Goal: Task Accomplishment & Management: Use online tool/utility

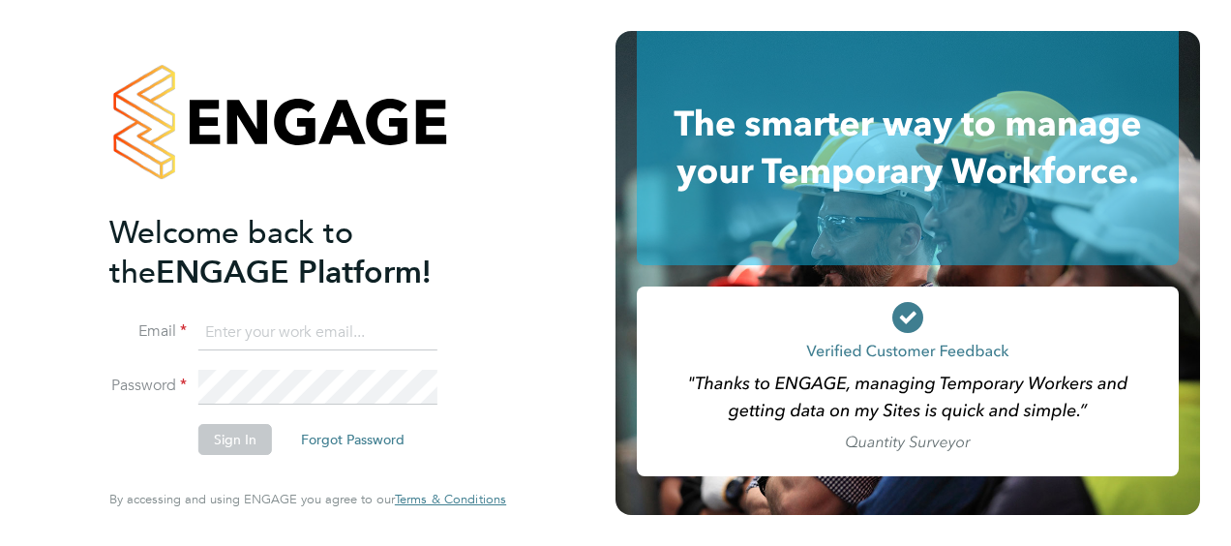
click at [284, 329] on input at bounding box center [317, 332] width 239 height 35
type input "G"
type input "l"
type input "[EMAIL_ADDRESS][PERSON_NAME][DOMAIN_NAME]"
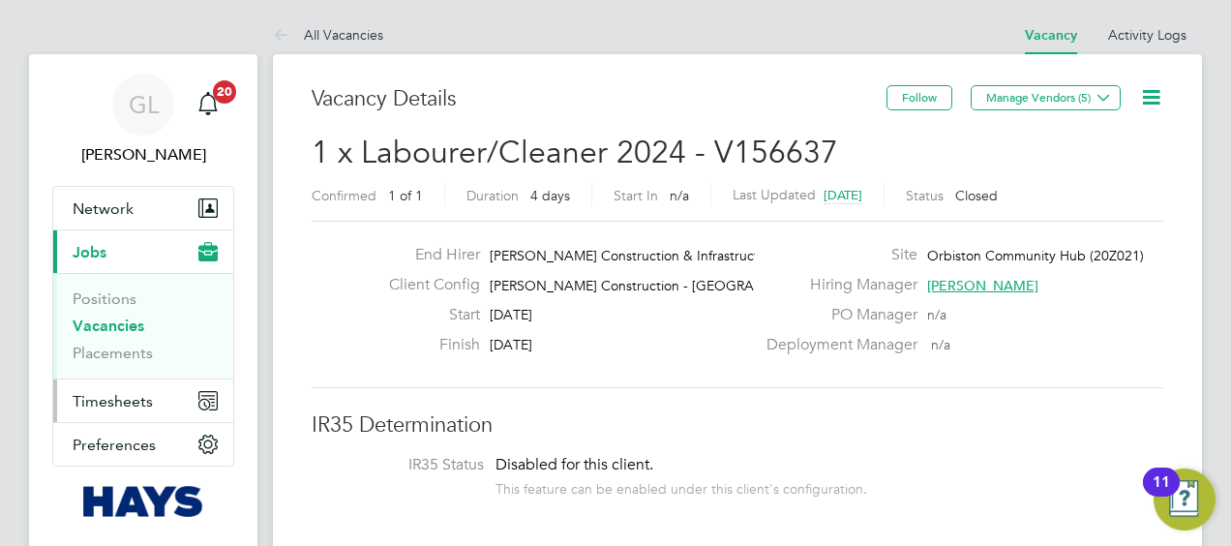
click at [115, 398] on span "Timesheets" at bounding box center [113, 401] width 80 height 18
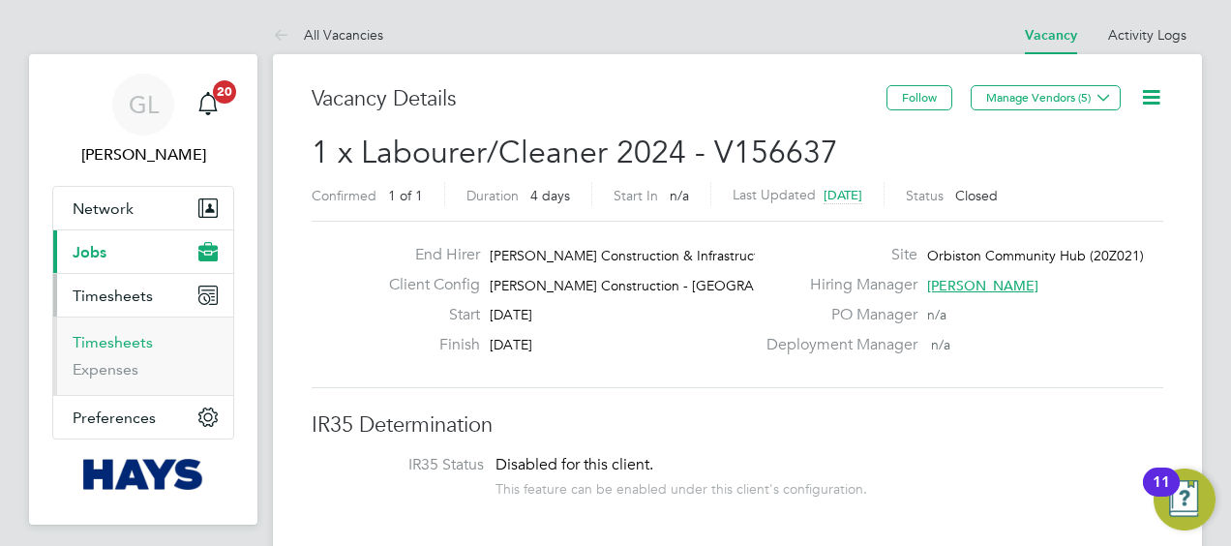
click at [103, 340] on link "Timesheets" at bounding box center [113, 342] width 80 height 18
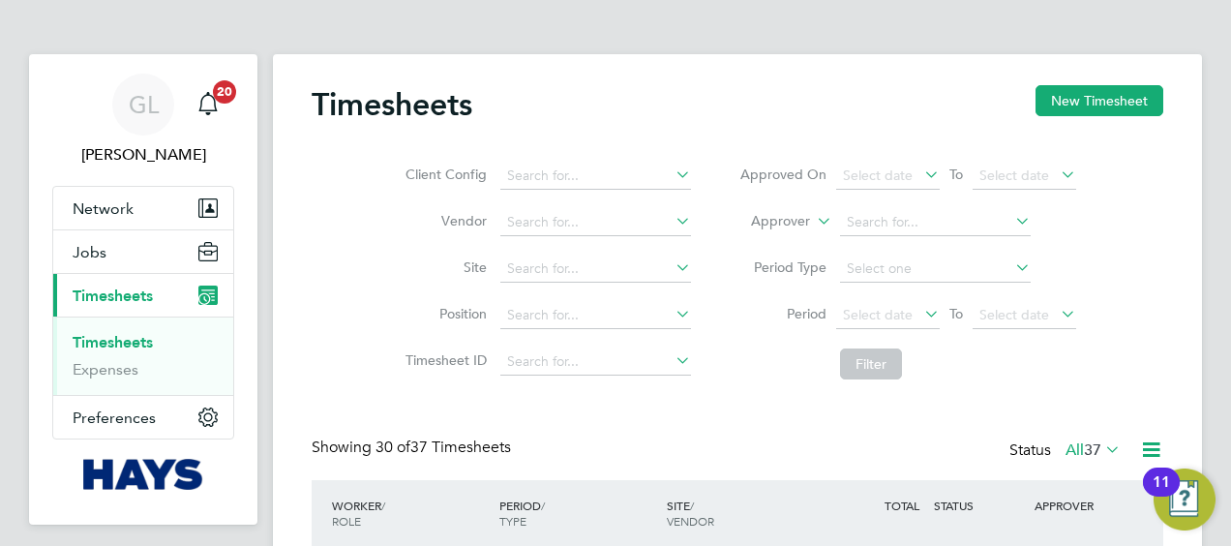
scroll to position [48, 167]
click at [1094, 101] on button "New Timesheet" at bounding box center [1099, 100] width 128 height 31
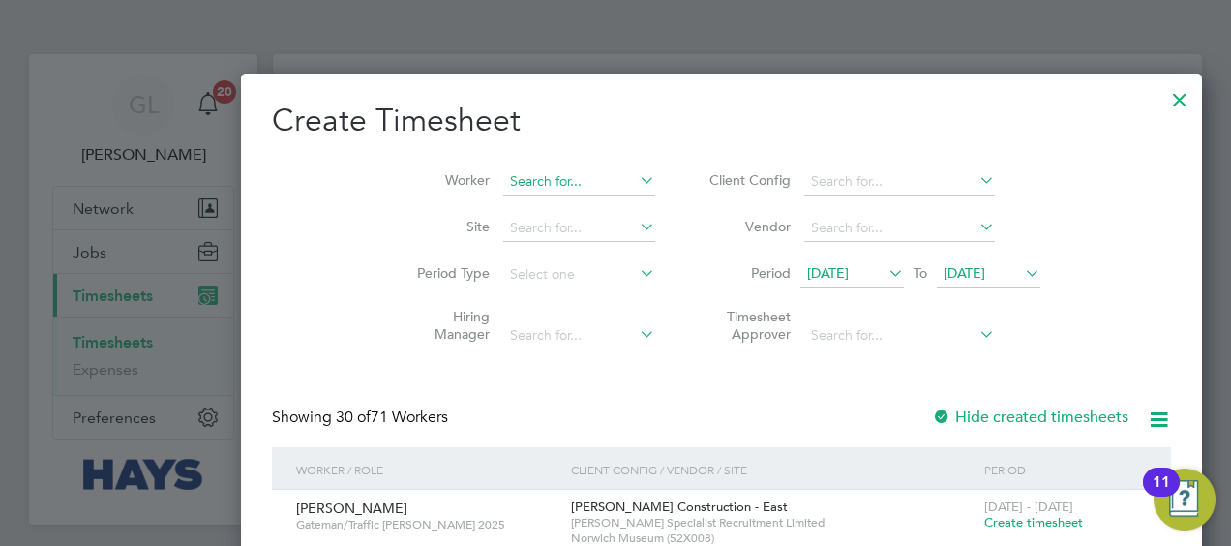
click at [503, 176] on input at bounding box center [579, 181] width 152 height 27
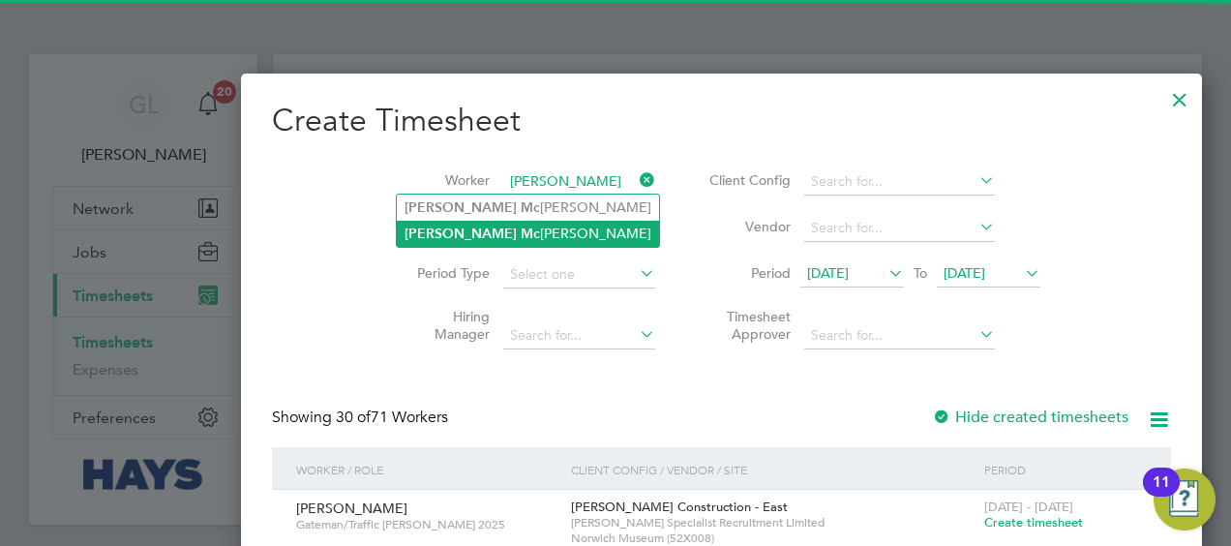
click at [480, 234] on li "Stephen Mc shane" at bounding box center [528, 234] width 262 height 26
type input "Stephen Mcshane"
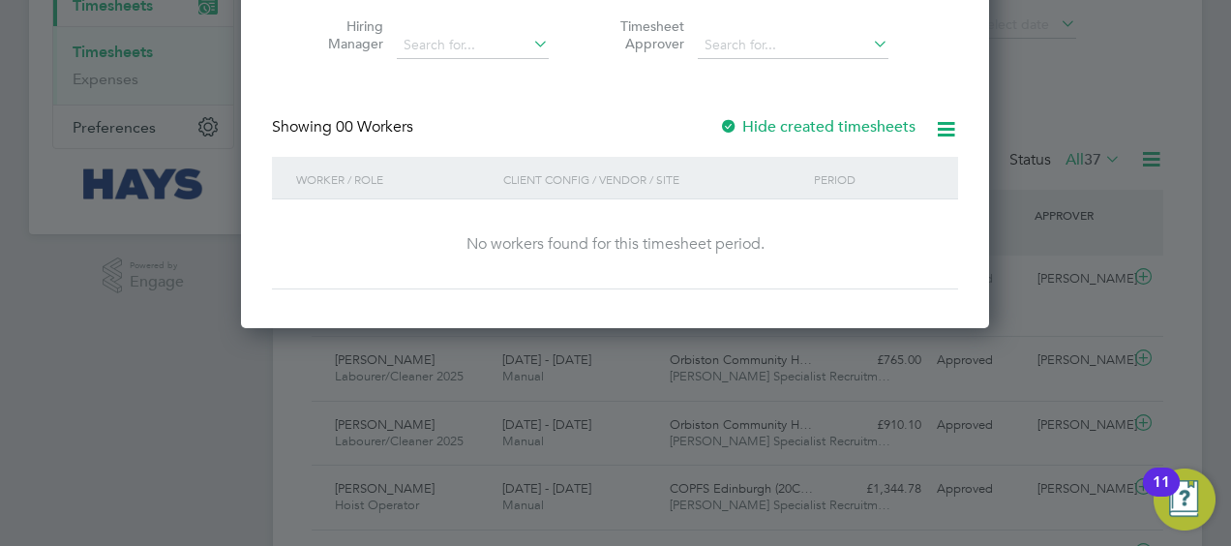
click at [734, 122] on div at bounding box center [728, 127] width 19 height 19
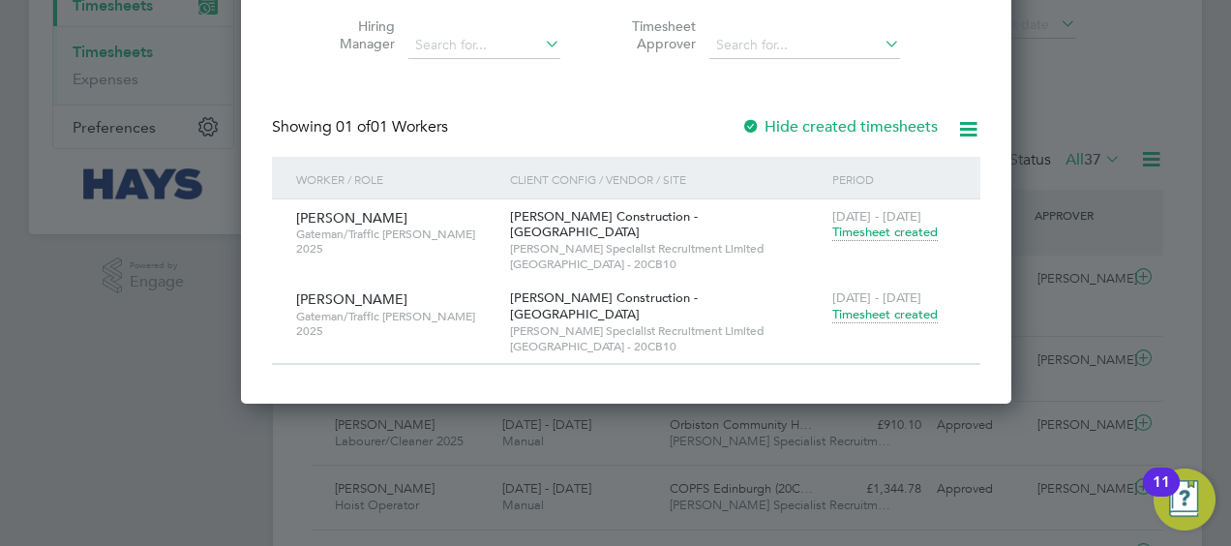
click at [880, 306] on span "Timesheet created" at bounding box center [884, 314] width 105 height 17
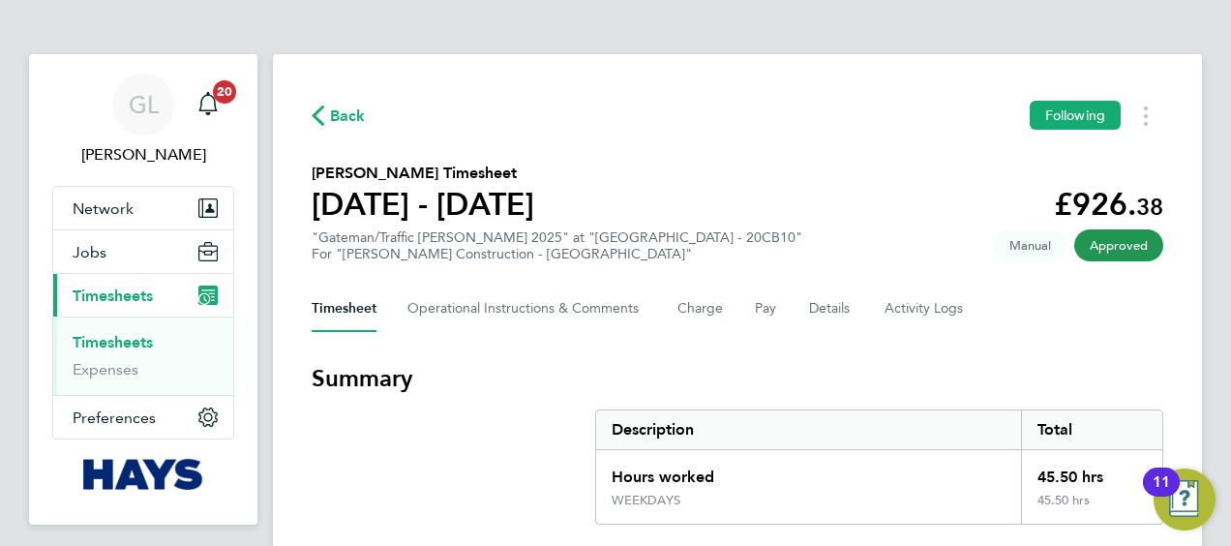
click at [346, 112] on span "Back" at bounding box center [348, 116] width 36 height 23
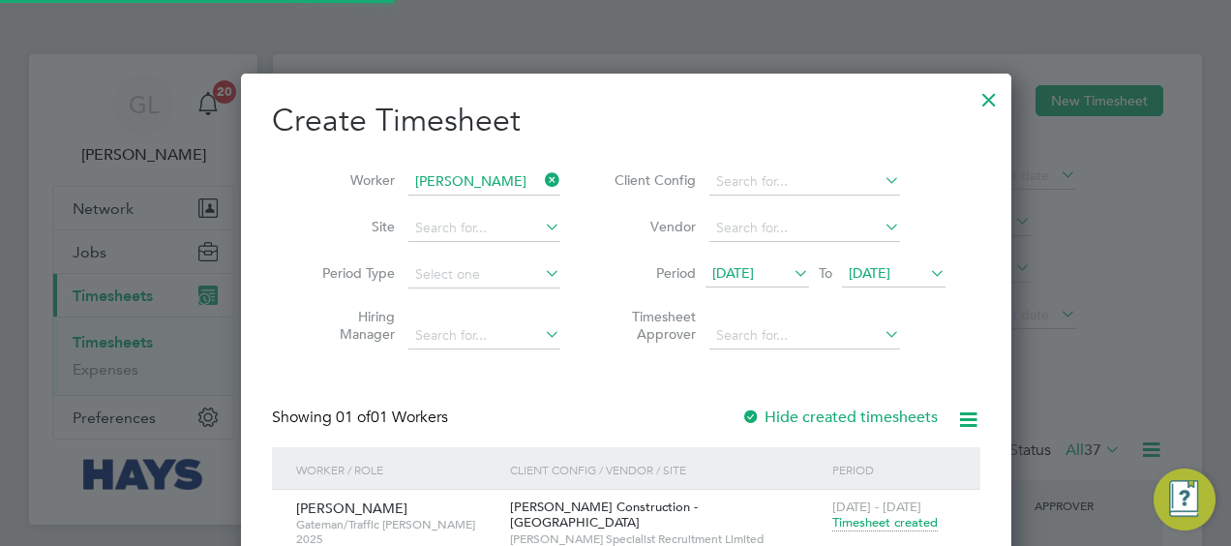
scroll to position [48, 167]
click at [541, 179] on icon at bounding box center [541, 179] width 0 height 27
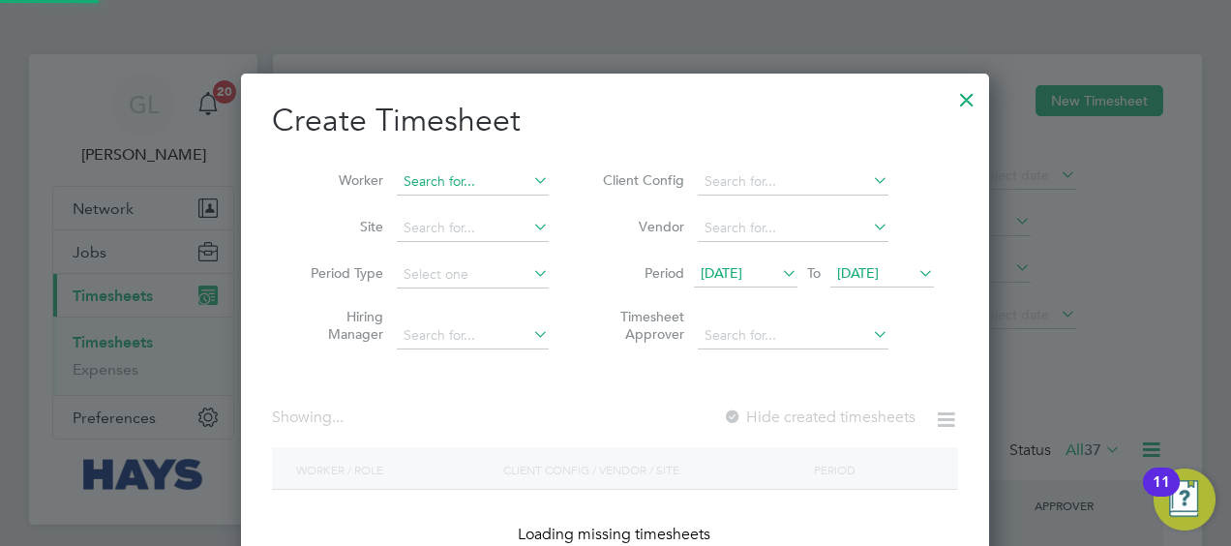
click at [455, 172] on input at bounding box center [473, 181] width 152 height 27
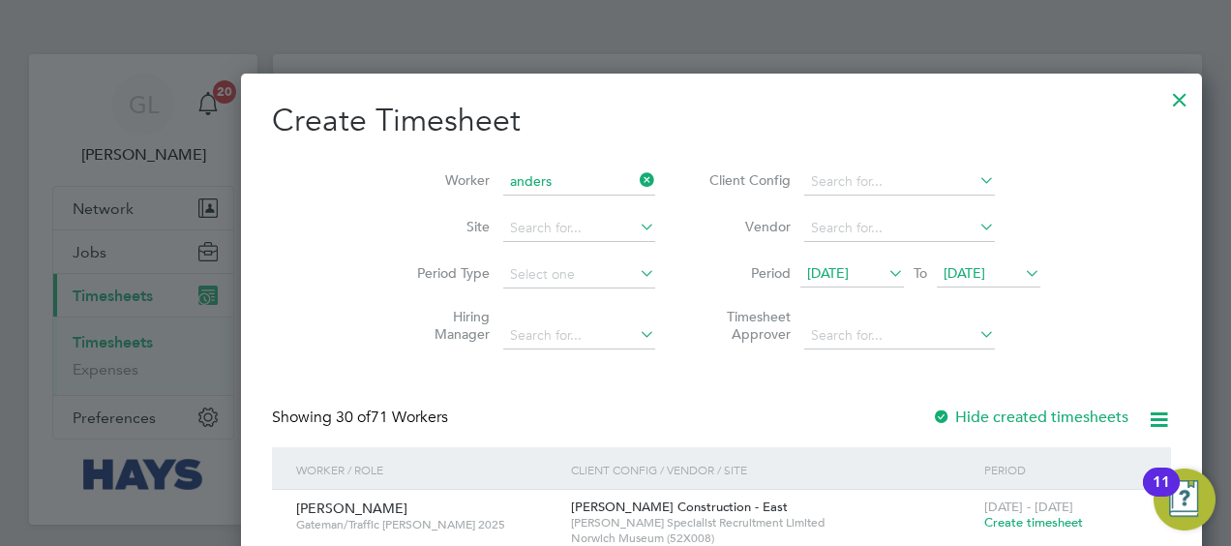
click at [516, 315] on b "Anders" at bounding box center [572, 313] width 112 height 16
type input "David Anderson"
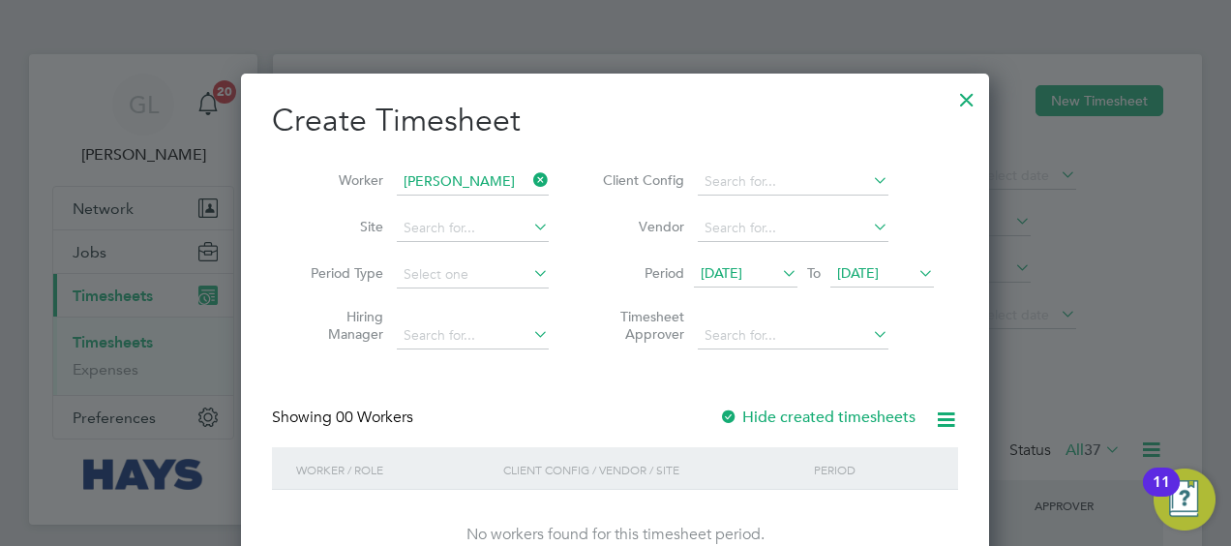
click at [837, 416] on label "Hide created timesheets" at bounding box center [817, 416] width 196 height 19
click at [838, 416] on label "Hide created timesheets" at bounding box center [817, 416] width 196 height 19
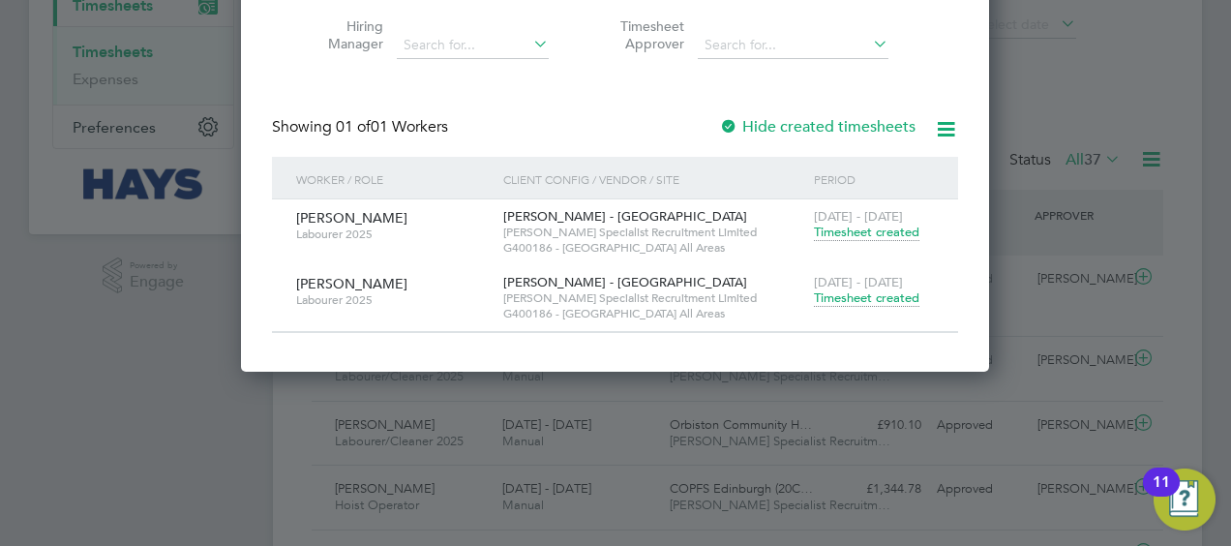
click at [834, 298] on span "Timesheet created" at bounding box center [866, 297] width 105 height 17
